Goal: Information Seeking & Learning: Learn about a topic

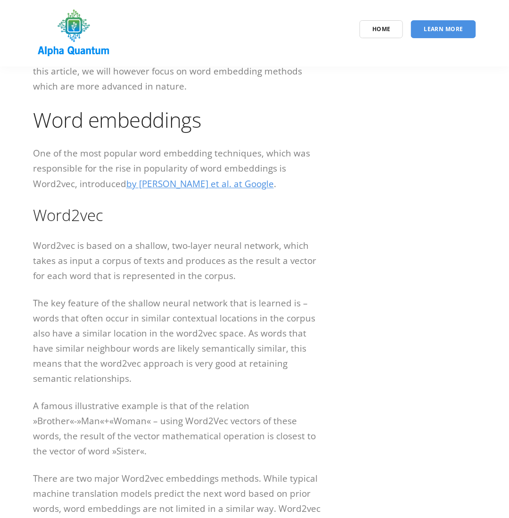
scroll to position [425, 0]
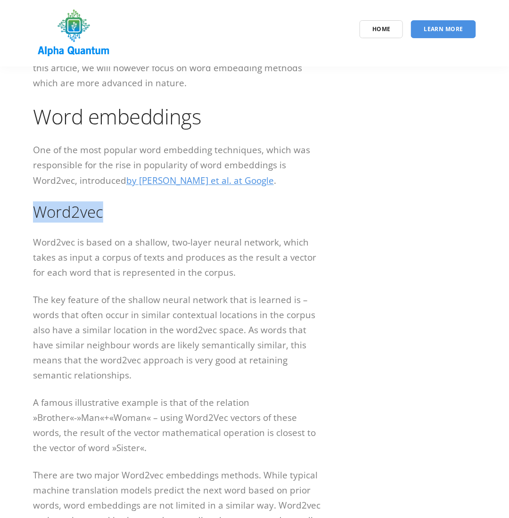
drag, startPoint x: 37, startPoint y: 212, endPoint x: 112, endPoint y: 211, distance: 75.5
click at [112, 211] on h2 "Word2vec" at bounding box center [178, 212] width 291 height 21
copy h2 "Word2vec"
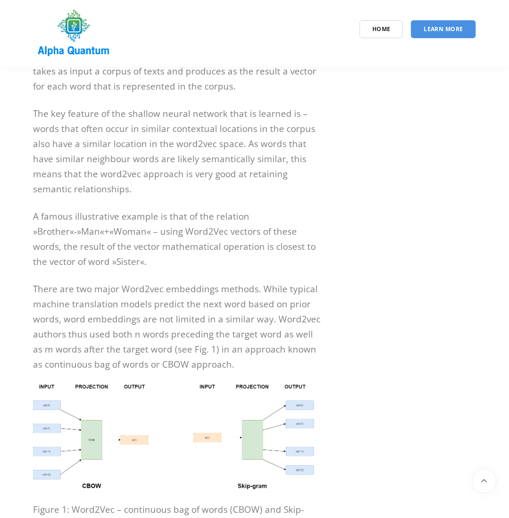
scroll to position [613, 0]
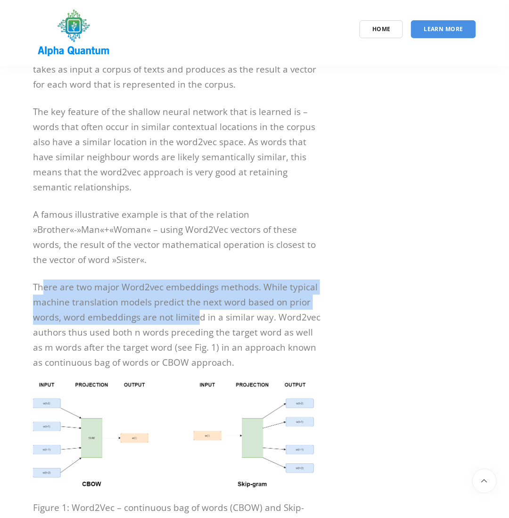
drag, startPoint x: 42, startPoint y: 294, endPoint x: 198, endPoint y: 321, distance: 158.4
click at [198, 321] on p "There are two major Word2vec embeddings methods. While typical machine translat…" at bounding box center [178, 325] width 291 height 91
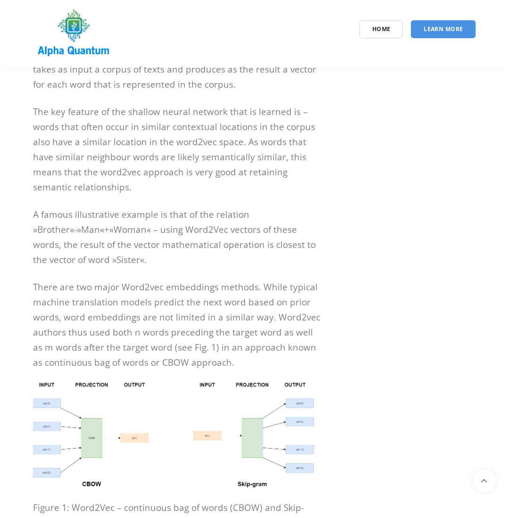
click at [271, 313] on p "There are two major Word2vec embeddings methods. While typical machine translat…" at bounding box center [178, 325] width 291 height 91
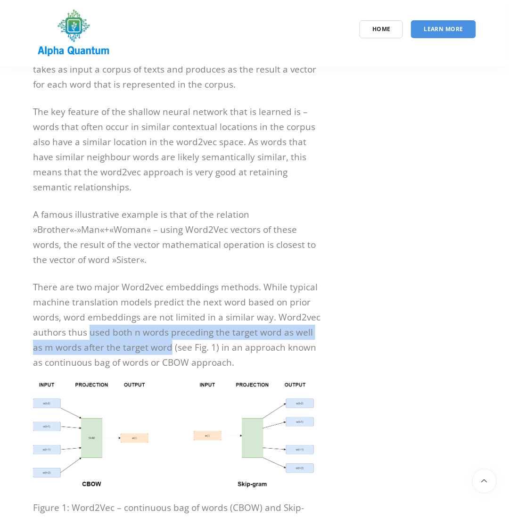
drag, startPoint x: 87, startPoint y: 333, endPoint x: 159, endPoint y: 346, distance: 72.4
click at [159, 346] on p "There are two major Word2vec embeddings methods. While typical machine translat…" at bounding box center [178, 325] width 291 height 91
copy p "used both n words preceding the target word as well as m words after the target…"
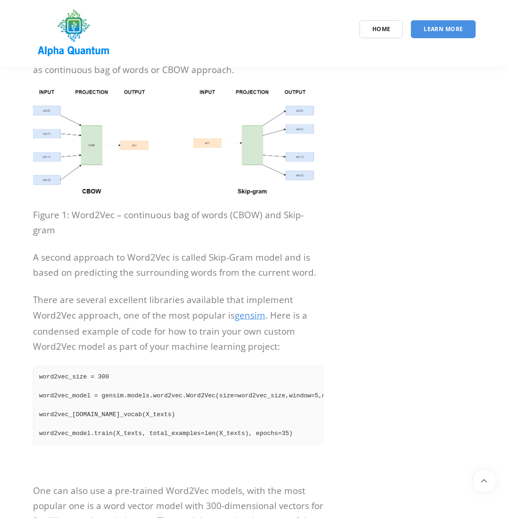
scroll to position [896, 0]
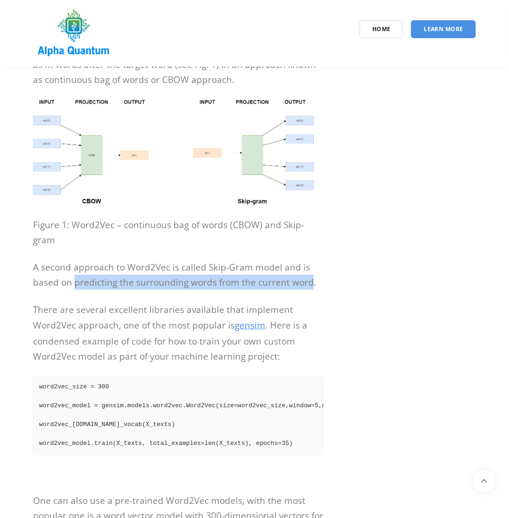
drag, startPoint x: 74, startPoint y: 269, endPoint x: 310, endPoint y: 268, distance: 236.8
click at [310, 268] on p "A second approach to Word2Vec is called Skip-Gram model and is based on predict…" at bounding box center [178, 275] width 291 height 30
copy p "predicting the surrounding words from the current word"
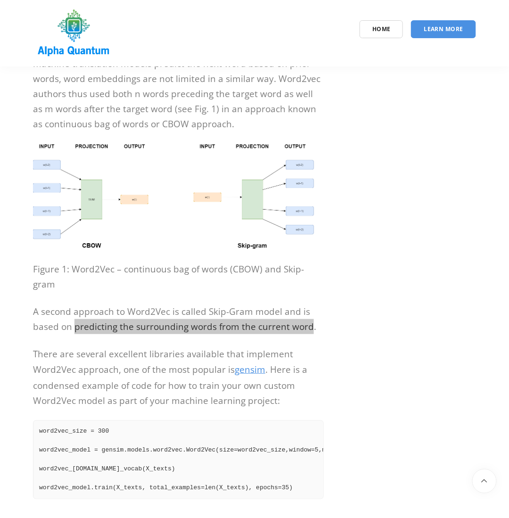
scroll to position [849, 0]
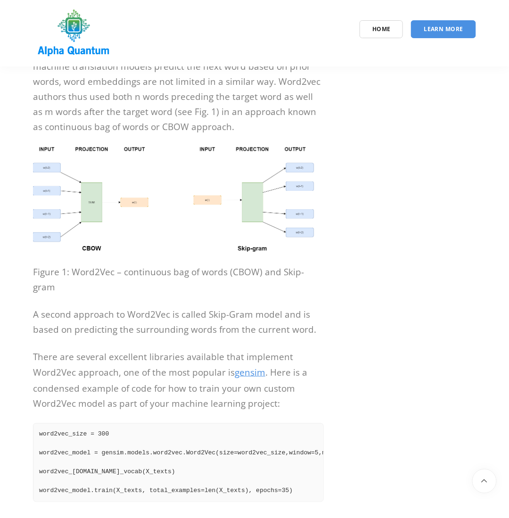
click at [252, 307] on p "A second approach to Word2Vec is called Skip-Gram model and is based on predict…" at bounding box center [178, 322] width 291 height 30
drag, startPoint x: 206, startPoint y: 299, endPoint x: 248, endPoint y: 301, distance: 42.1
click at [248, 307] on p "A second approach to Word2Vec is called Skip-Gram model and is based on predict…" at bounding box center [178, 322] width 291 height 30
copy p "Skip-Gram"
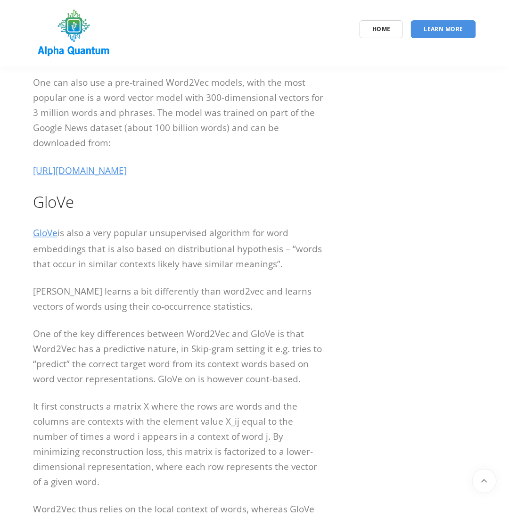
scroll to position [1321, 0]
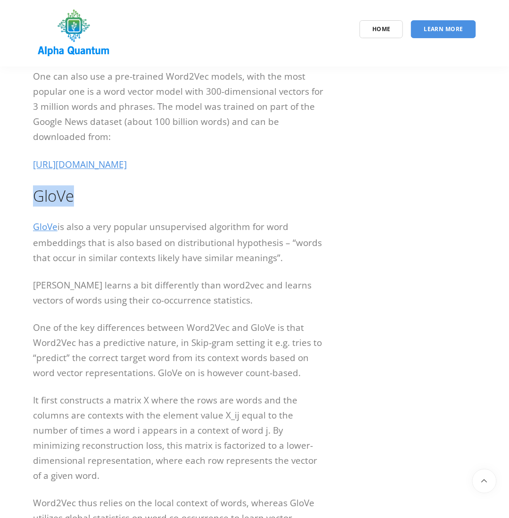
drag, startPoint x: 34, startPoint y: 185, endPoint x: 116, endPoint y: 186, distance: 81.1
click at [116, 186] on h2 "GloVe" at bounding box center [178, 196] width 291 height 21
copy h2 "GloVe"
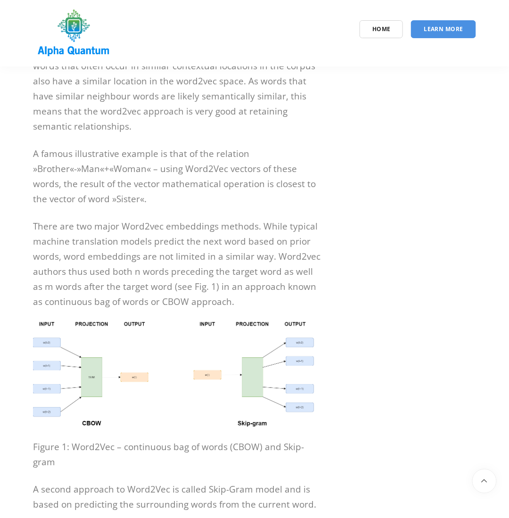
scroll to position [660, 0]
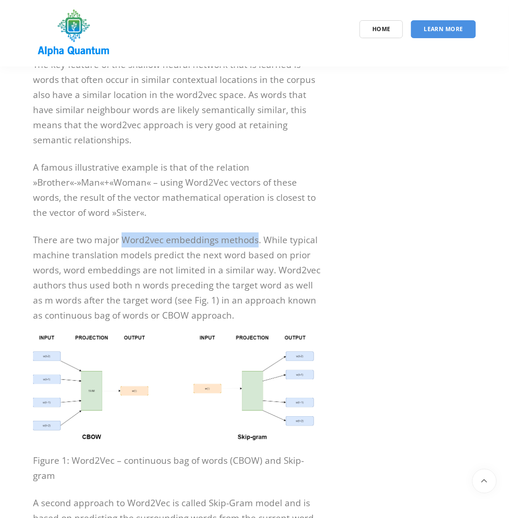
drag, startPoint x: 121, startPoint y: 237, endPoint x: 254, endPoint y: 237, distance: 132.6
click at [254, 237] on p "There are two major Word2vec embeddings methods. While typical machine translat…" at bounding box center [178, 278] width 291 height 91
copy p "Word2vec embeddings methods"
click at [176, 245] on p "There are two major Word2vec embeddings methods. While typical machine translat…" at bounding box center [178, 278] width 291 height 91
drag, startPoint x: 164, startPoint y: 239, endPoint x: 255, endPoint y: 237, distance: 91.1
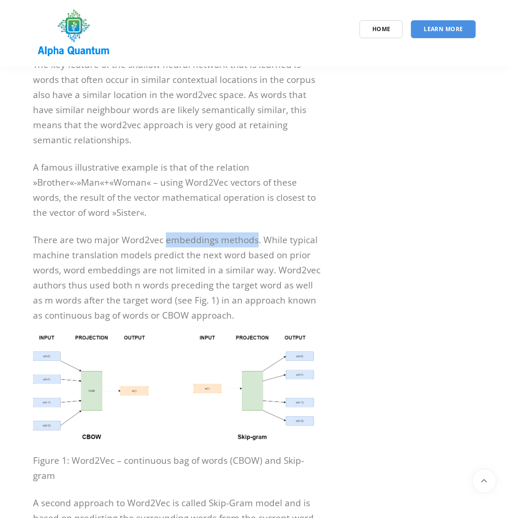
click at [255, 237] on p "There are two major Word2vec embeddings methods. While typical machine translat…" at bounding box center [178, 278] width 291 height 91
copy p "embeddings methods"
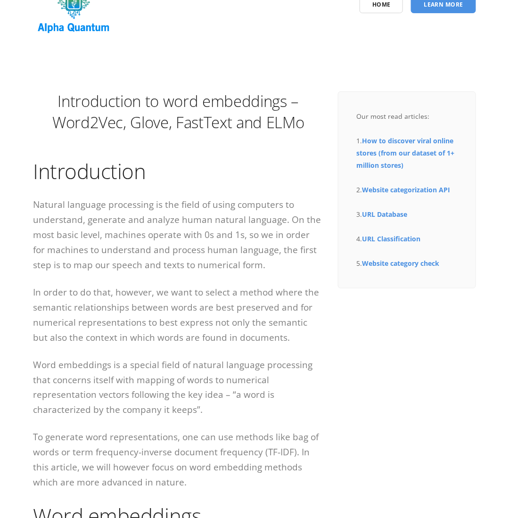
scroll to position [47, 0]
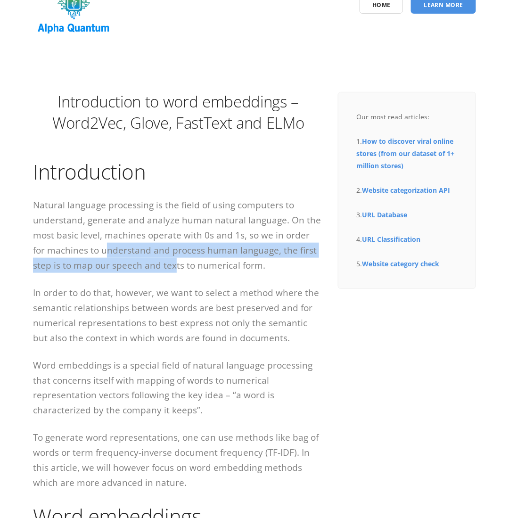
drag, startPoint x: 93, startPoint y: 243, endPoint x: 152, endPoint y: 267, distance: 63.7
click at [152, 267] on p "Natural language processing is the field of using computers to understand, gene…" at bounding box center [178, 235] width 291 height 75
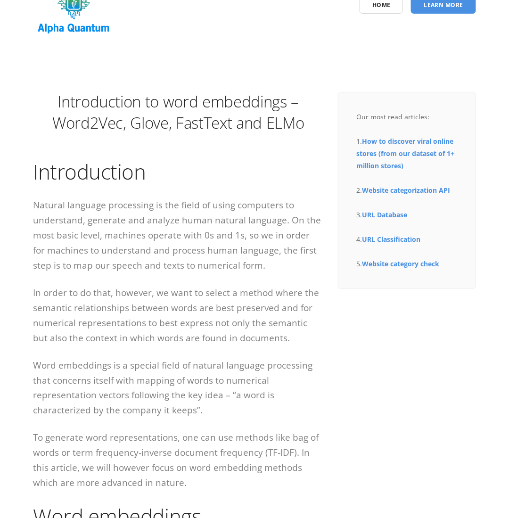
click at [233, 309] on p "In order to do that, however, we want to select a method where the semantic rel…" at bounding box center [178, 315] width 291 height 60
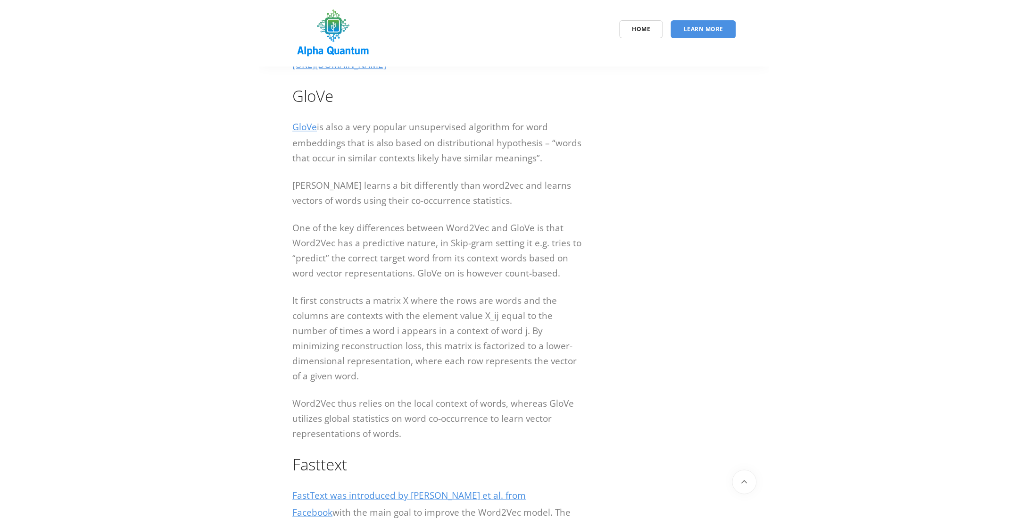
scroll to position [1415, 0]
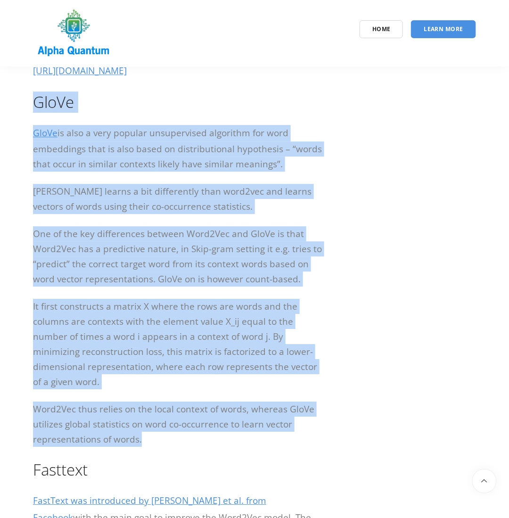
drag, startPoint x: 149, startPoint y: 434, endPoint x: 28, endPoint y: 99, distance: 355.4
click at [28, 99] on div "Introduction to word embeddings – Word2Vec, Glove, FastText and ELMo Introducti…" at bounding box center [178, 180] width 305 height 2961
copy div "LorEm IpsUm do sita c adip elitsed doeiusmodtem incididun utl etdo magnaaliqu e…"
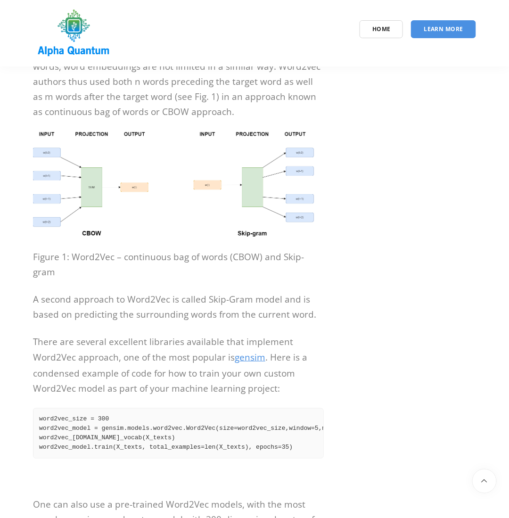
scroll to position [865, 0]
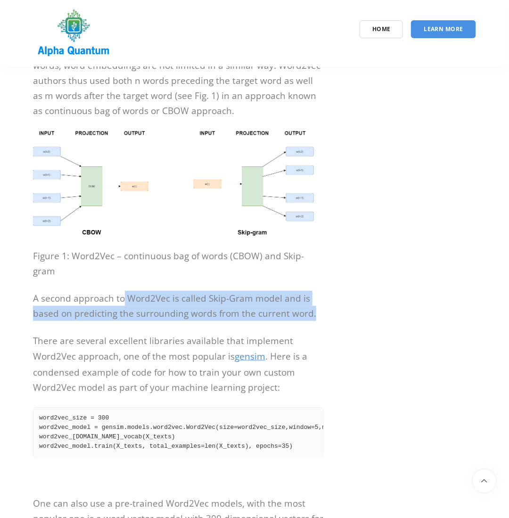
drag, startPoint x: 124, startPoint y: 281, endPoint x: 325, endPoint y: 301, distance: 201.9
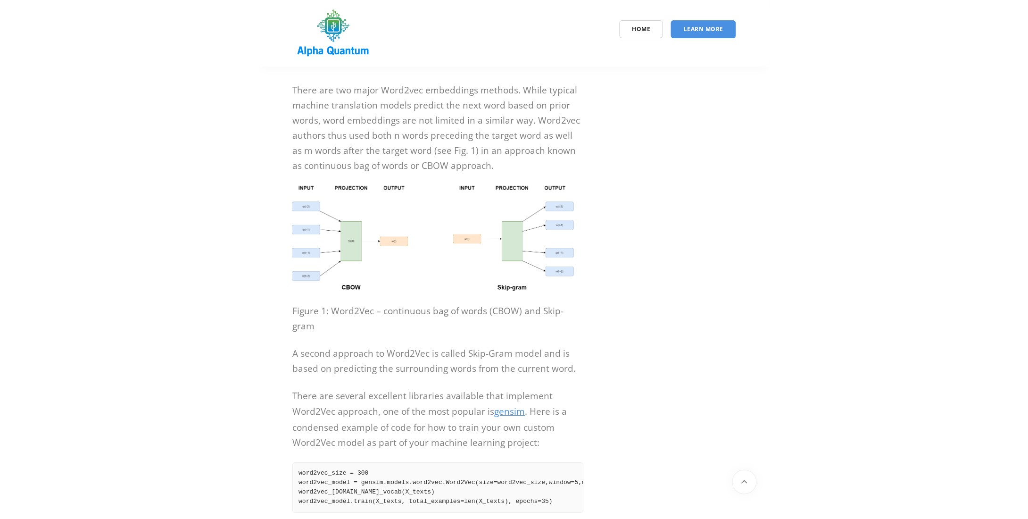
scroll to position [812, 0]
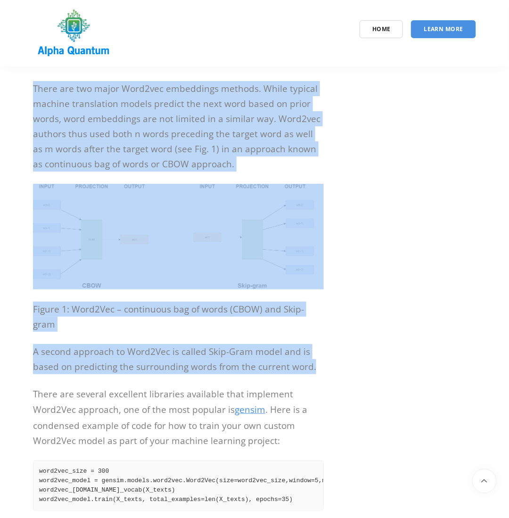
drag, startPoint x: 316, startPoint y: 353, endPoint x: 25, endPoint y: 94, distance: 390.3
copy div "There are two major Word2vec embeddings methods. While typical machine translat…"
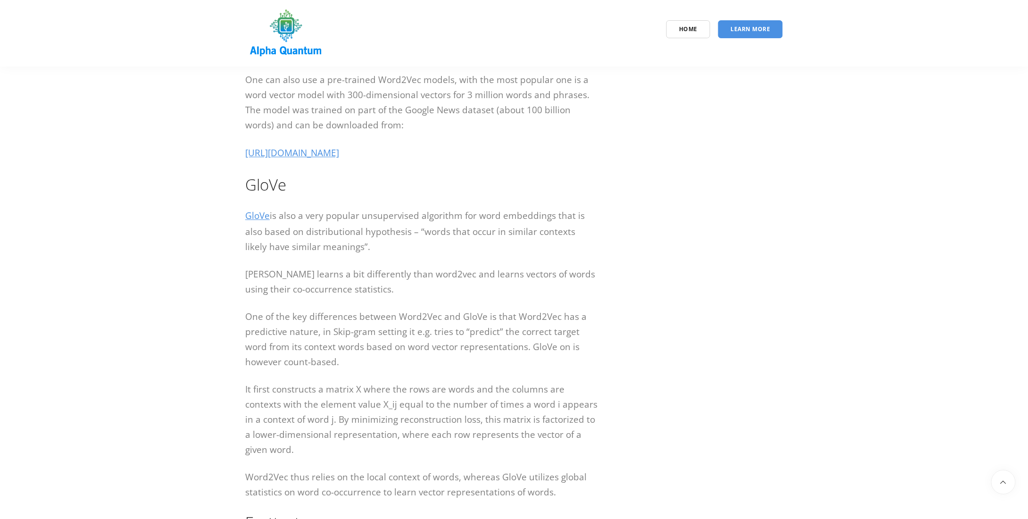
scroll to position [1284, 0]
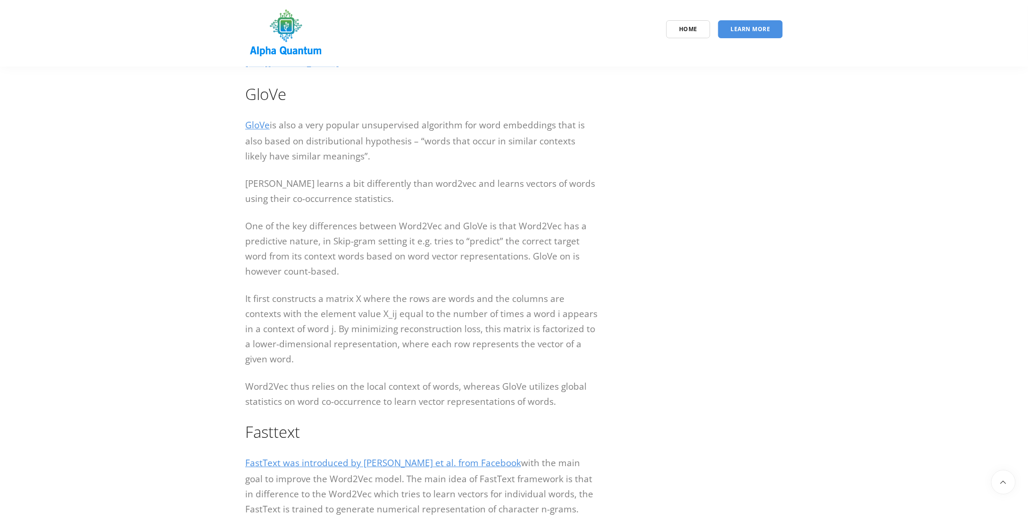
drag, startPoint x: 451, startPoint y: 153, endPoint x: 411, endPoint y: 186, distance: 52.6
click at [411, 164] on p "GloVe is also a very popular unsupervised algorithm for word embeddings that is…" at bounding box center [422, 140] width 354 height 47
drag, startPoint x: 421, startPoint y: 169, endPoint x: 338, endPoint y: 184, distance: 84.5
click at [338, 164] on p "GloVe is also a very popular unsupervised algorithm for word embeddings that is…" at bounding box center [422, 140] width 354 height 47
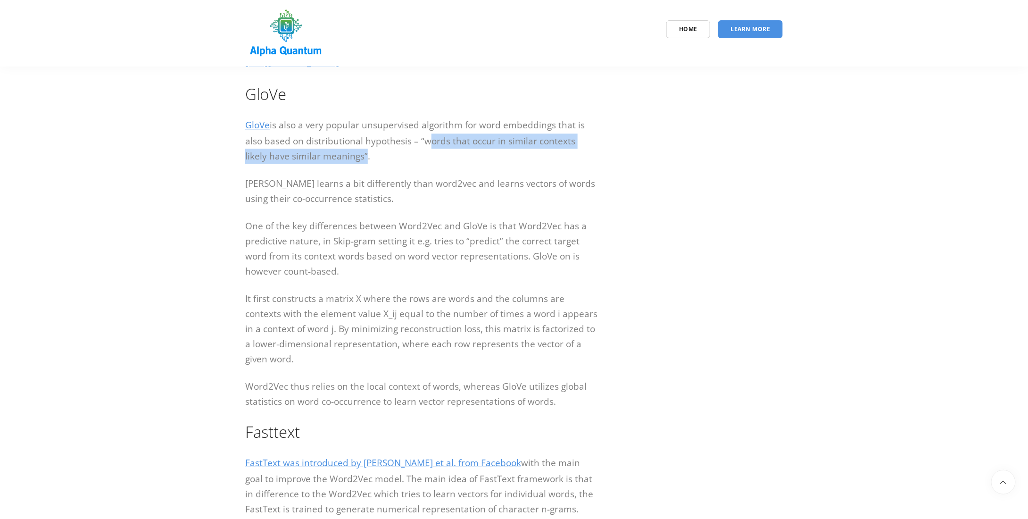
copy p "words that occur in similar contexts likely have similar meanings"
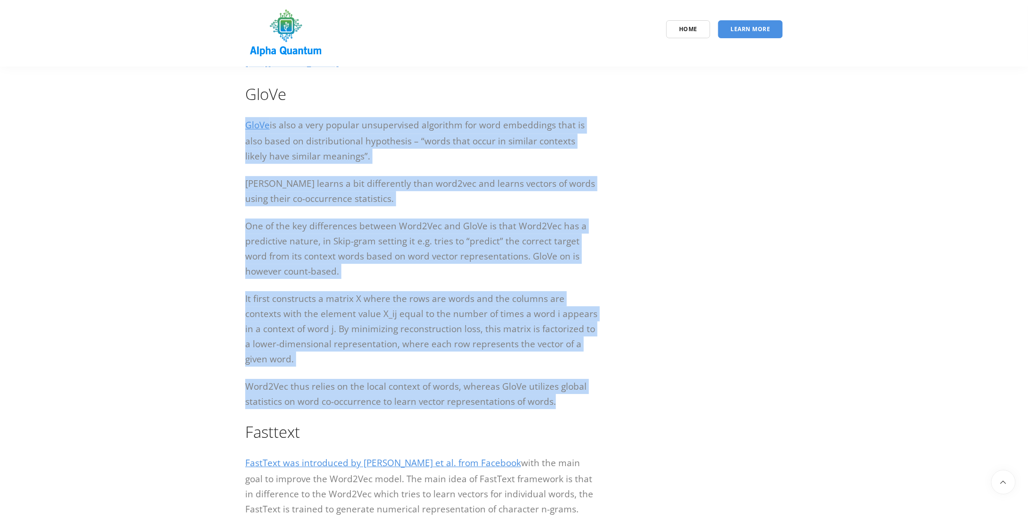
drag, startPoint x: 236, startPoint y: 150, endPoint x: 572, endPoint y: 427, distance: 436.3
click at [509, 427] on section "Introduction to word embeddings – Word2Vec, Glove, FastText and ELMo Introducti…" at bounding box center [514, 173] width 1028 height 2781
copy div "GloVe is also a very popular unsupervised algorithm for word embeddings that is…"
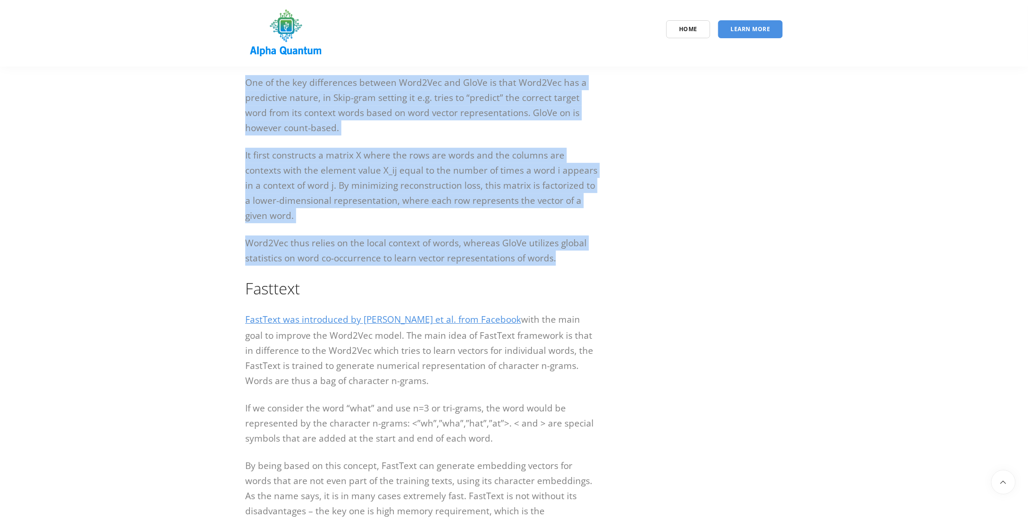
scroll to position [1425, 0]
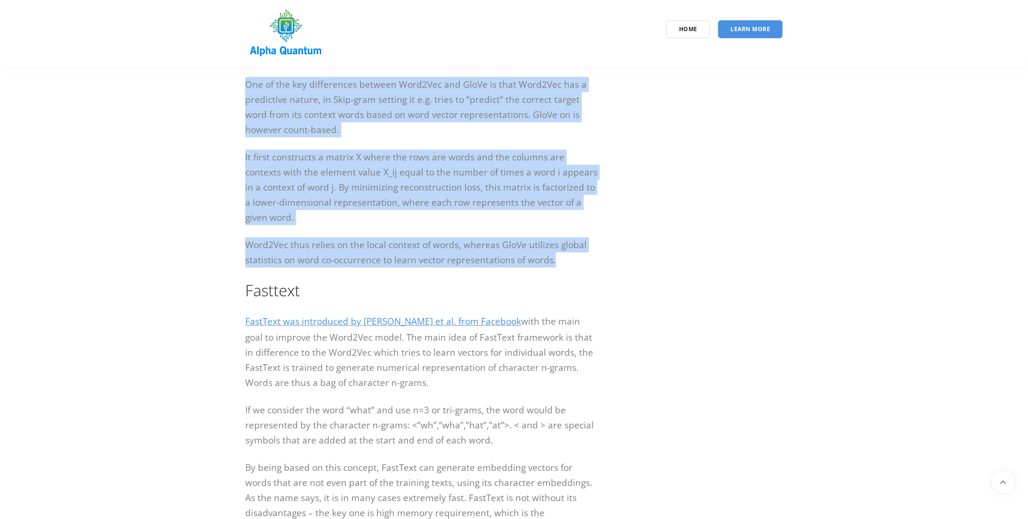
click at [344, 225] on p "It first constructs a matrix X where the rows are words and the columns are con…" at bounding box center [422, 187] width 354 height 75
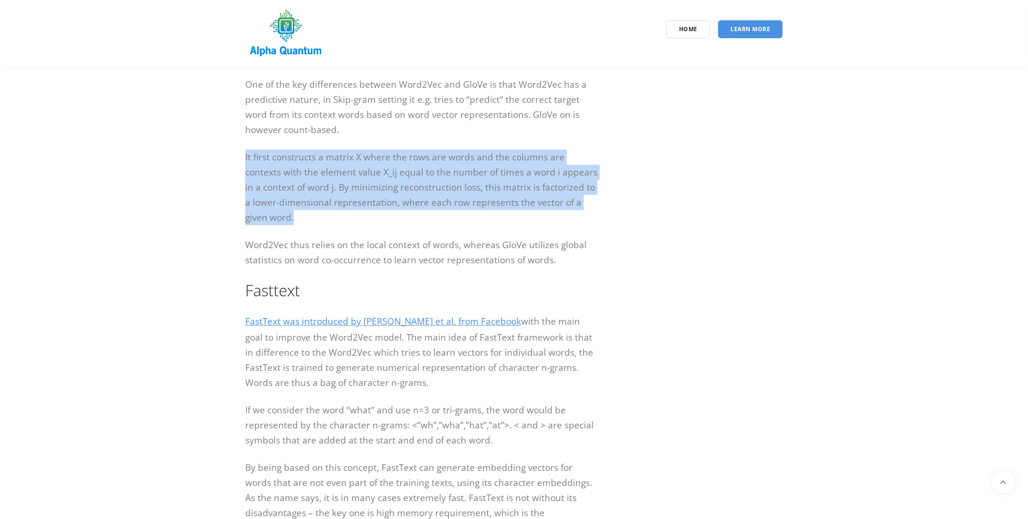
drag, startPoint x: 280, startPoint y: 242, endPoint x: 239, endPoint y: 190, distance: 66.5
click at [239, 190] on div "Introduction to word embeddings – Word2Vec, Glove, FastText and ELMo Introducti…" at bounding box center [422, 31] width 368 height 2683
copy p "It first constructs a matrix X where the rows are words and the columns are con…"
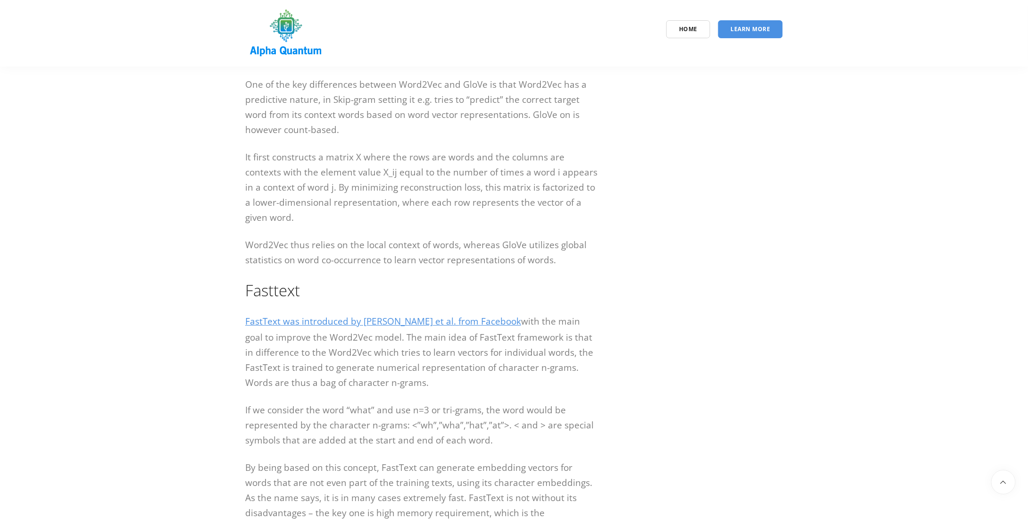
click at [375, 267] on p "Word2Vec thus relies on the local context of words, whereas GloVe utilizes glob…" at bounding box center [422, 252] width 354 height 30
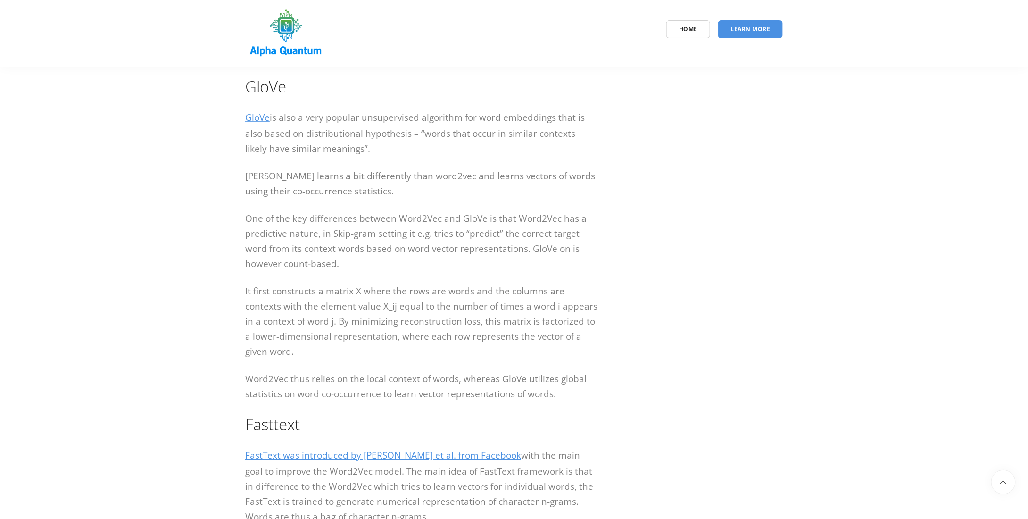
scroll to position [1284, 0]
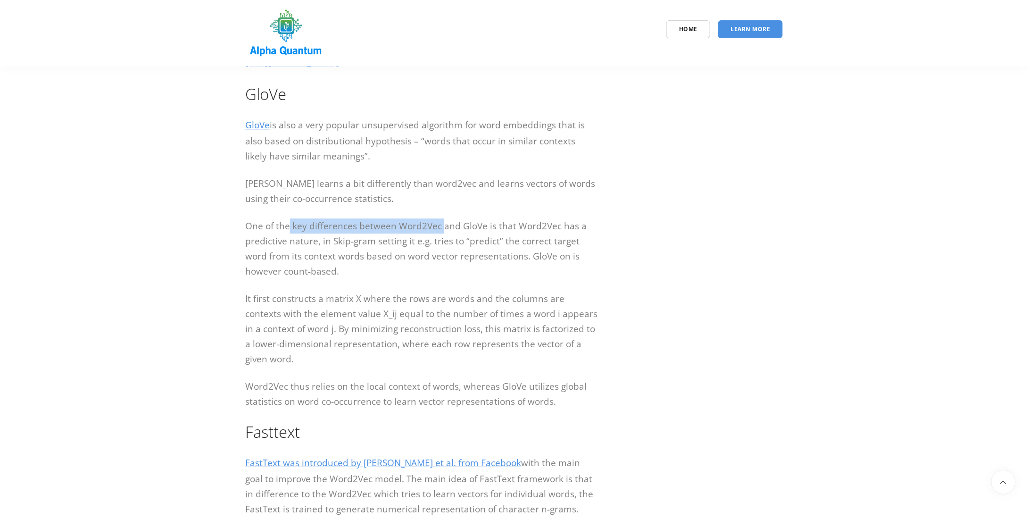
drag, startPoint x: 291, startPoint y: 258, endPoint x: 441, endPoint y: 257, distance: 150.0
click at [441, 257] on p "One of the key differences between Word2Vec and GloVe is that Word2Vec has a pr…" at bounding box center [422, 248] width 354 height 60
click at [441, 262] on p "One of the key differences between Word2Vec and GloVe is that Word2Vec has a pr…" at bounding box center [422, 248] width 354 height 60
drag, startPoint x: 310, startPoint y: 251, endPoint x: 382, endPoint y: 256, distance: 71.4
click at [382, 256] on p "One of the key differences between Word2Vec and GloVe is that Word2Vec has a pr…" at bounding box center [422, 248] width 354 height 60
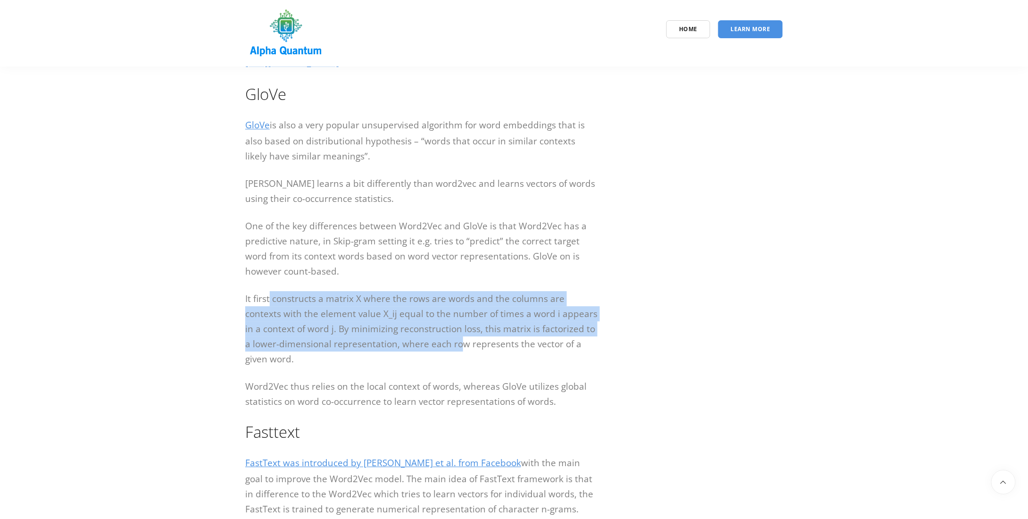
drag, startPoint x: 270, startPoint y: 326, endPoint x: 450, endPoint y: 377, distance: 186.4
click at [450, 367] on p "It first constructs a matrix X where the rows are words and the columns are con…" at bounding box center [422, 328] width 354 height 75
click at [351, 367] on p "It first constructs a matrix X where the rows are words and the columns are con…" at bounding box center [422, 328] width 354 height 75
drag, startPoint x: 244, startPoint y: 327, endPoint x: 275, endPoint y: 387, distance: 67.5
click at [275, 387] on div "Introduction to word embeddings – Word2Vec, Glove, FastText and ELMo Introducti…" at bounding box center [422, 173] width 368 height 2683
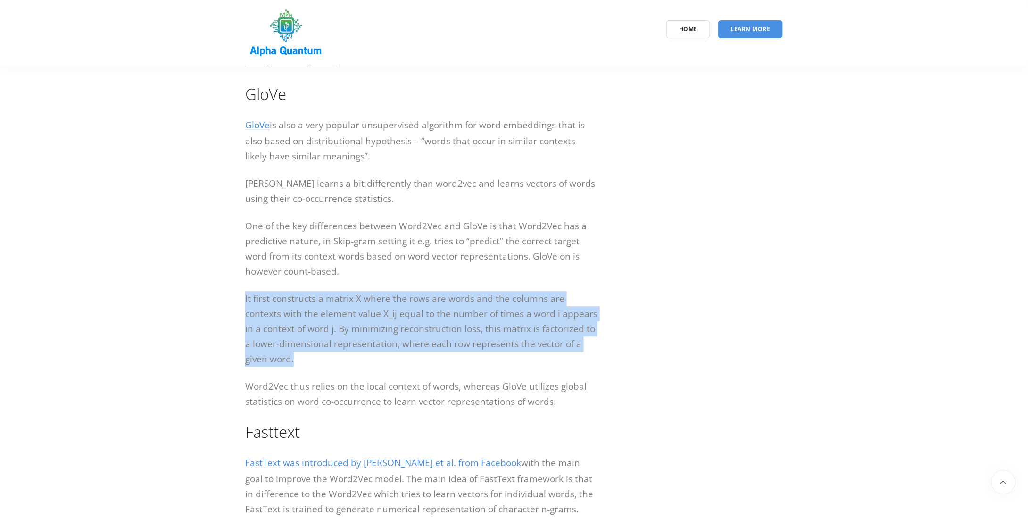
copy p "It first constructs a matrix X where the rows are words and the columns are con…"
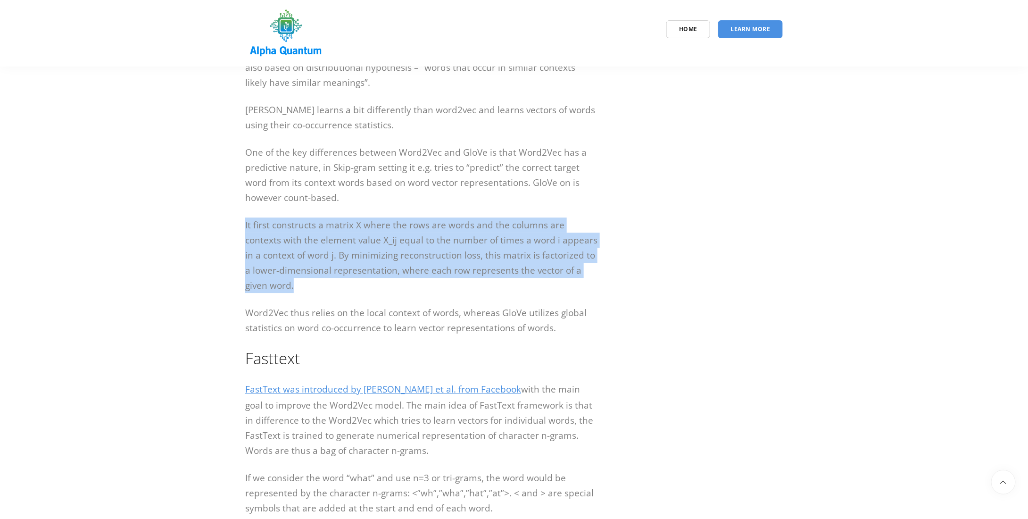
scroll to position [1378, 0]
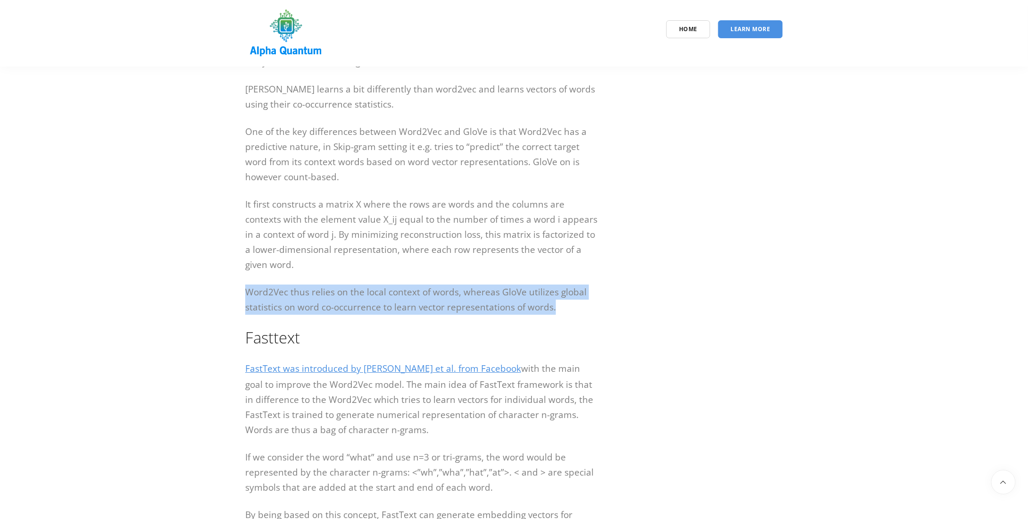
drag, startPoint x: 244, startPoint y: 320, endPoint x: 585, endPoint y: 328, distance: 341.2
click at [509, 328] on div "Introduction to word embeddings – Word2Vec, Glove, FastText and ELMo Introducti…" at bounding box center [422, 79] width 368 height 2683
copy p "Word2Vec thus relies on the local context of words, whereas GloVe utilizes glob…"
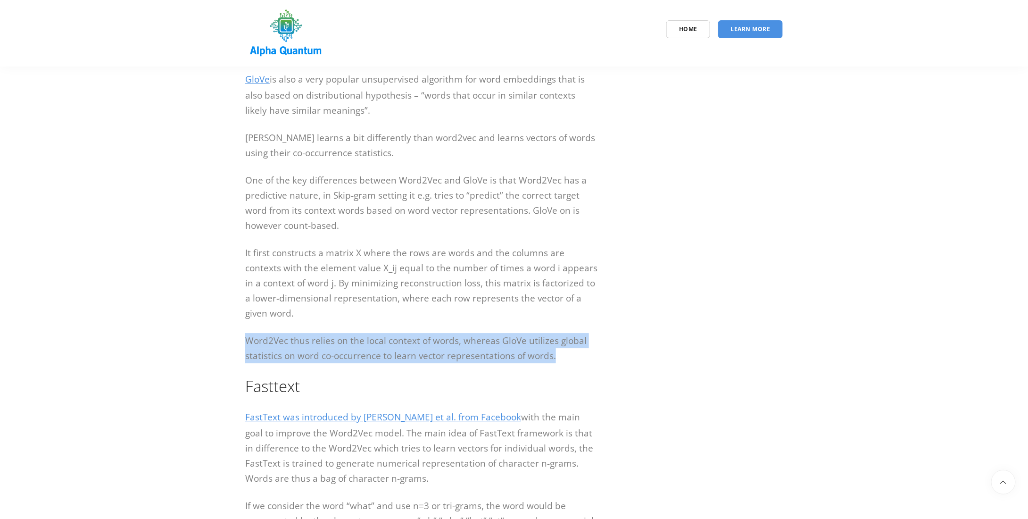
scroll to position [1331, 0]
click at [486, 362] on p "Word2Vec thus relies on the local context of words, whereas GloVe utilizes glob…" at bounding box center [422, 347] width 354 height 30
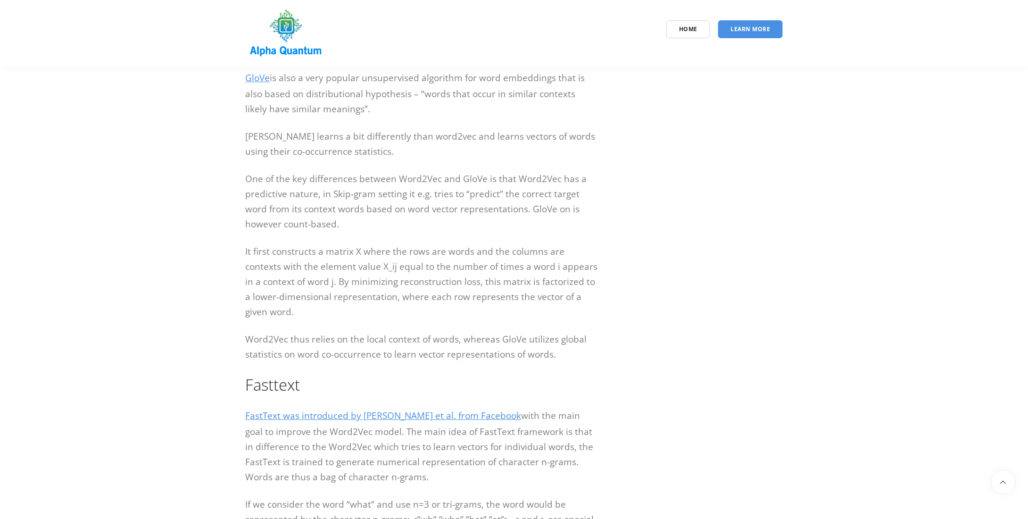
click at [392, 362] on p "Word2Vec thus relies on the local context of words, whereas GloVe utilizes glob…" at bounding box center [422, 347] width 354 height 30
drag, startPoint x: 387, startPoint y: 369, endPoint x: 419, endPoint y: 366, distance: 32.2
click at [419, 362] on p "Word2Vec thus relies on the local context of words, whereas GloVe utilizes glob…" at bounding box center [422, 347] width 354 height 30
copy p "context"
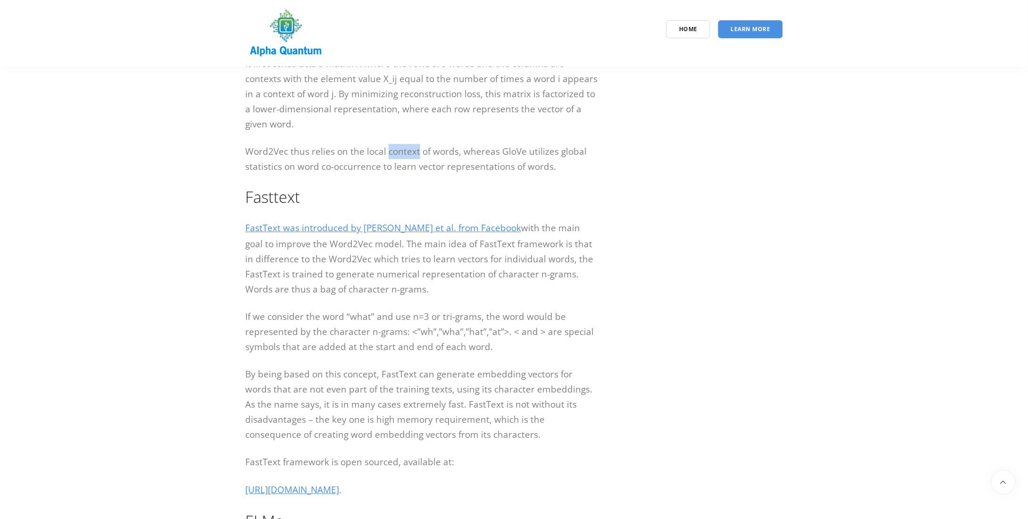
scroll to position [1520, 0]
drag, startPoint x: 249, startPoint y: 224, endPoint x: 319, endPoint y: 227, distance: 70.4
click at [319, 207] on h2 "Fasttext" at bounding box center [422, 195] width 354 height 21
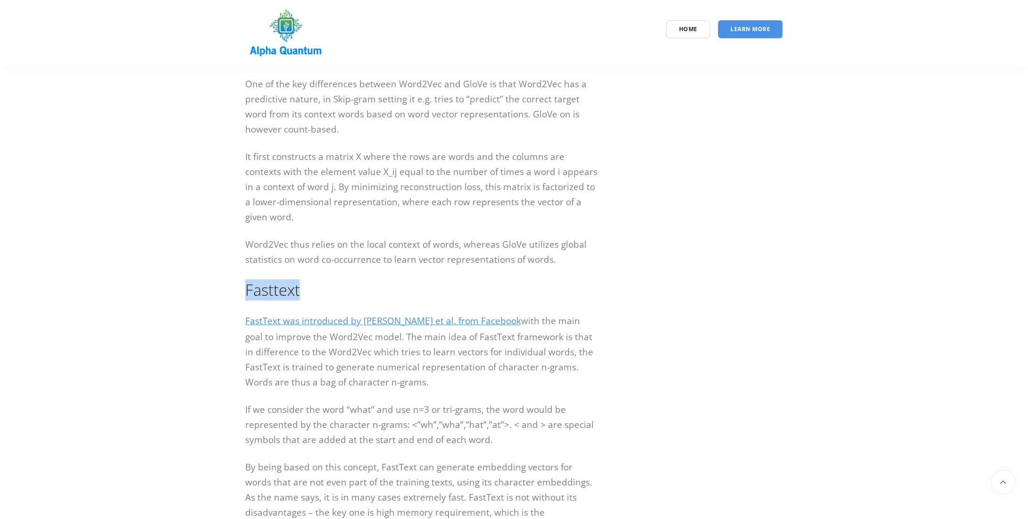
scroll to position [1378, 0]
